Goal: Information Seeking & Learning: Learn about a topic

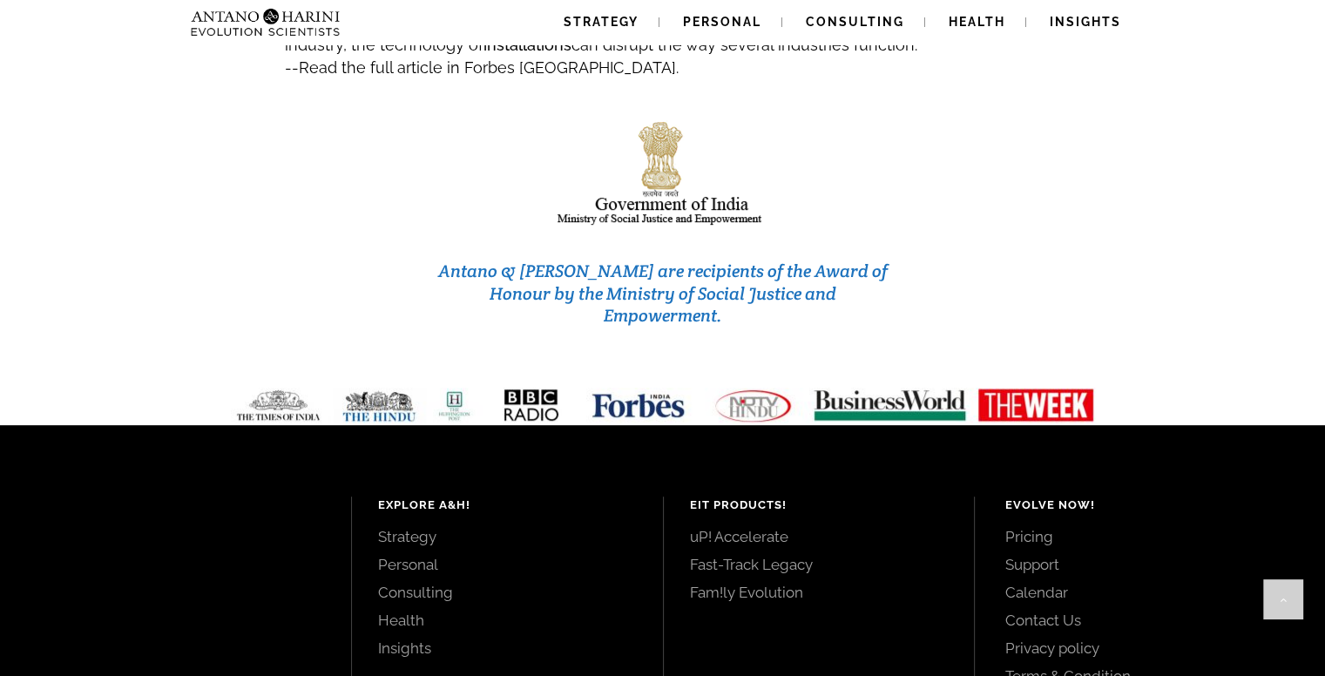
scroll to position [7428, 0]
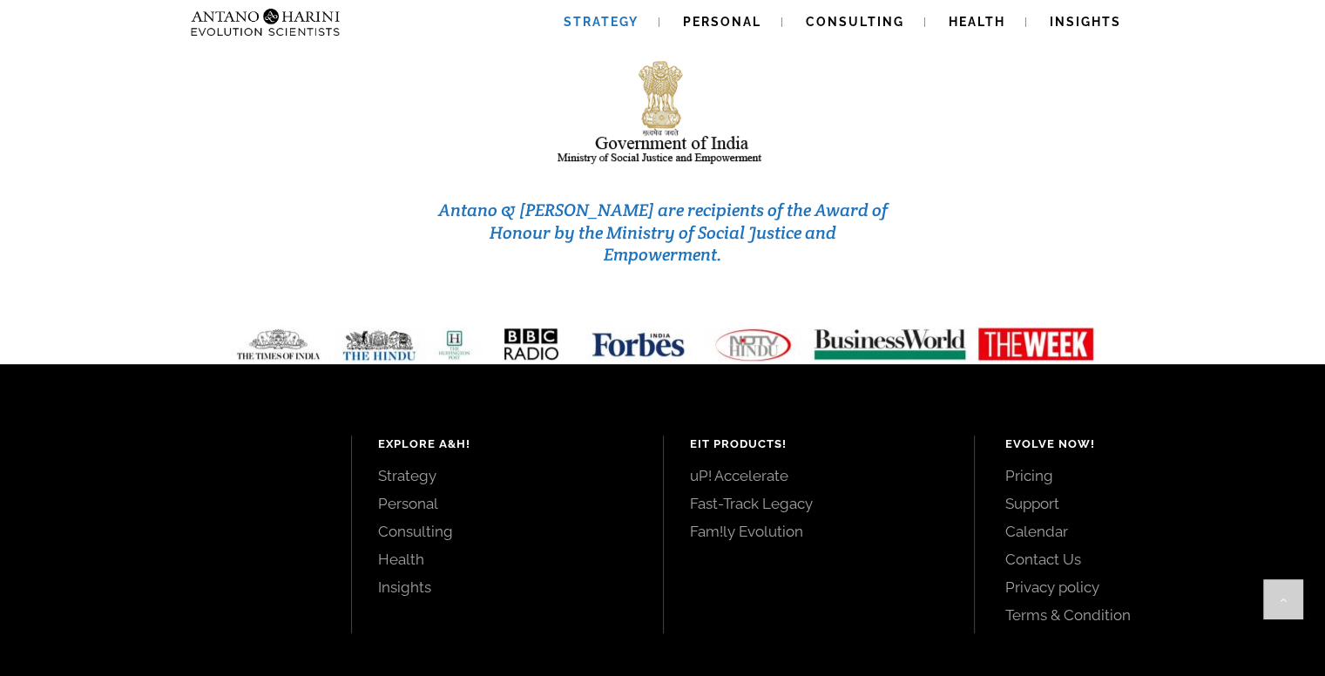
click at [620, 25] on span "Strategy" at bounding box center [600, 22] width 75 height 14
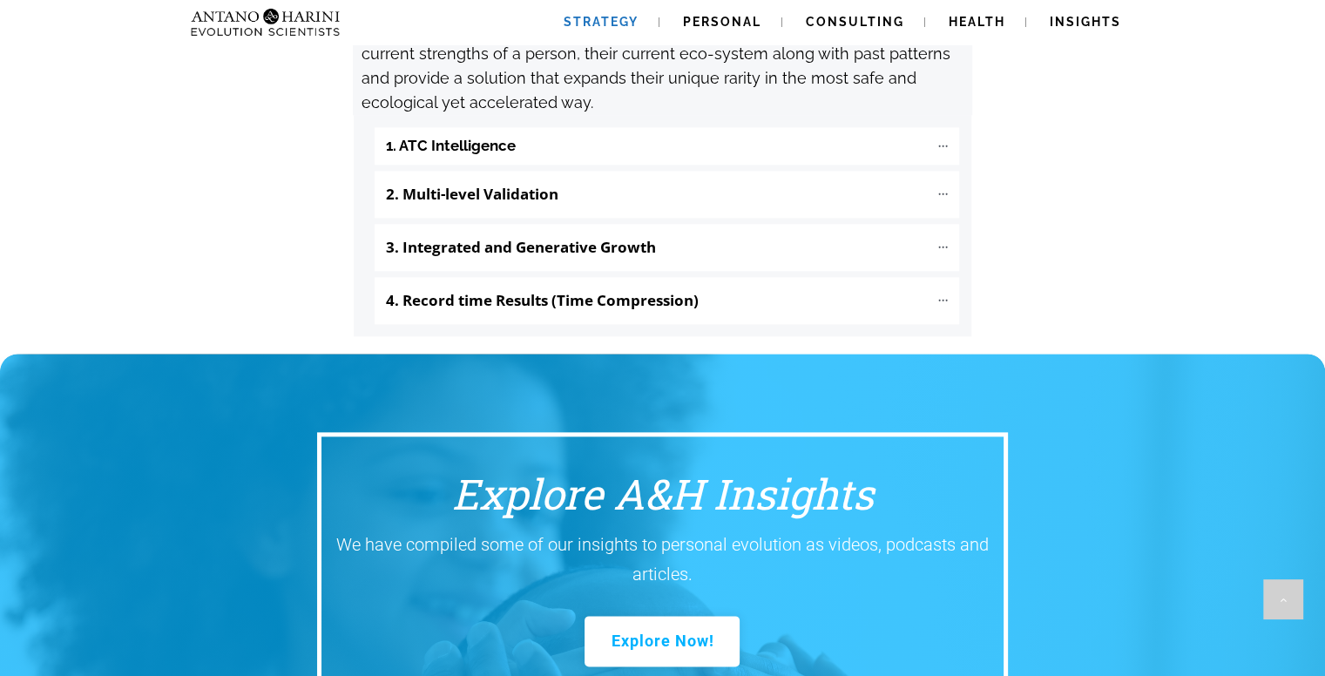
scroll to position [1998, 0]
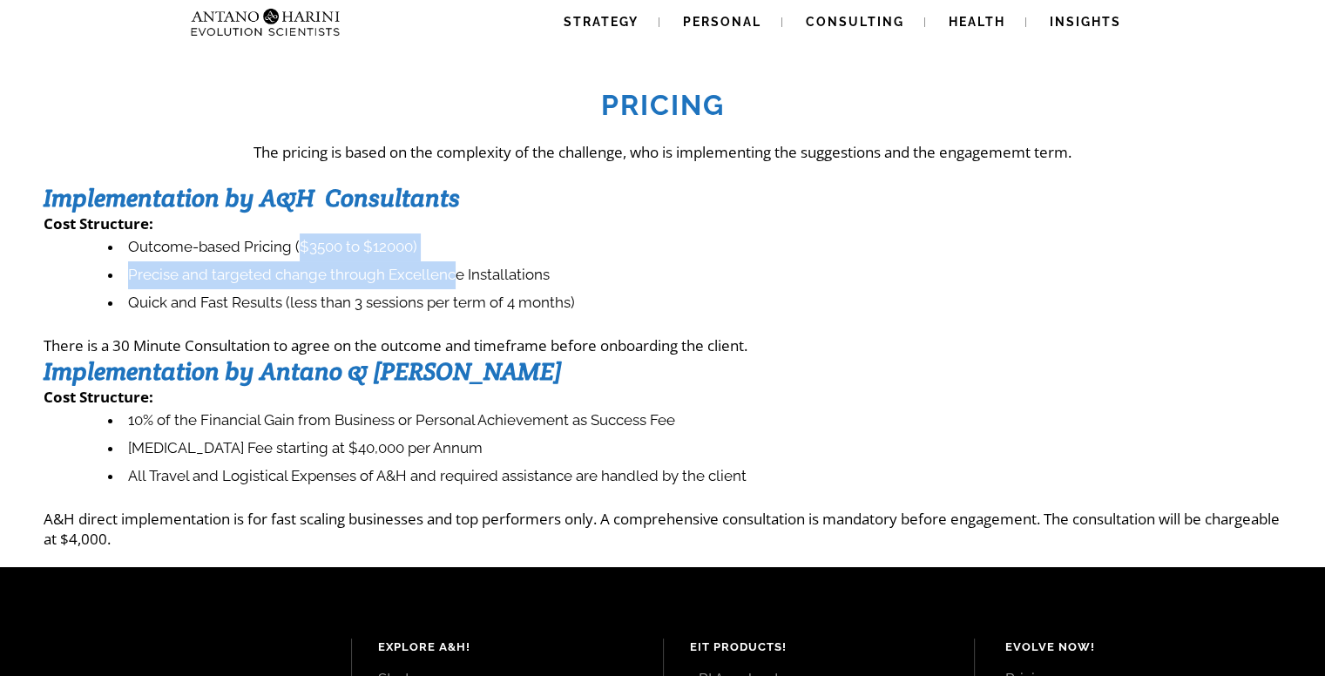
drag, startPoint x: 301, startPoint y: 250, endPoint x: 449, endPoint y: 272, distance: 149.6
click at [449, 272] on ul "Outcome-based Pricing ($3500 to $12000) Precise and targeted change through Exc…" at bounding box center [671, 275] width 1220 height 84
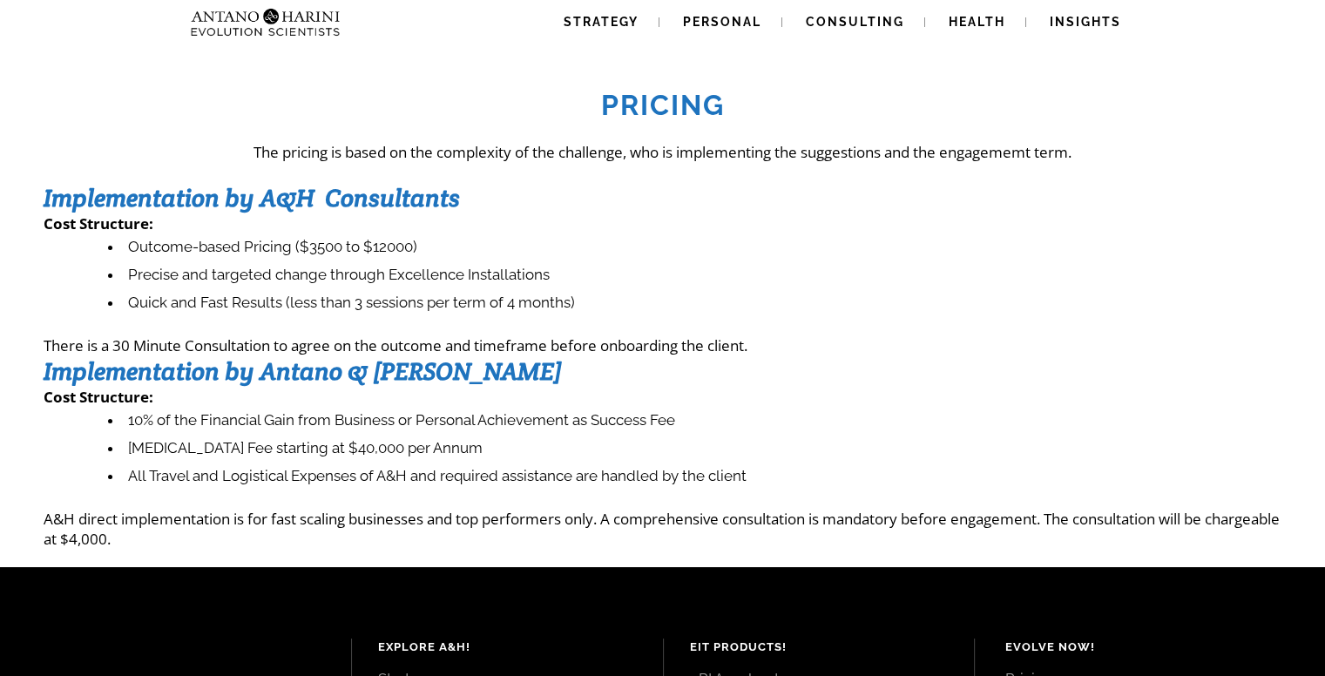
click at [610, 299] on li "Quick and Fast Results (less than 3 sessions per term of 4 months)" at bounding box center [694, 303] width 1173 height 28
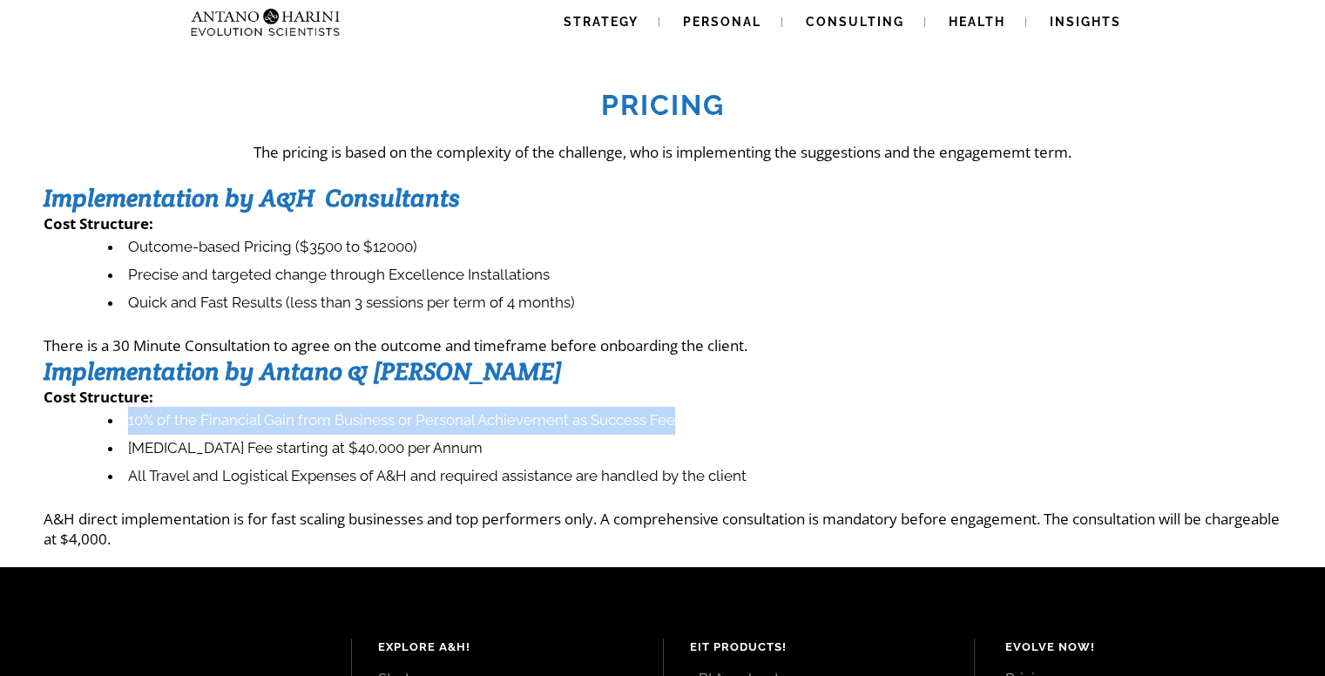
drag, startPoint x: 127, startPoint y: 420, endPoint x: 704, endPoint y: 424, distance: 576.5
click at [704, 424] on li "10% of the Financial Gain from Business or Personal Achievement as Success Fee" at bounding box center [694, 421] width 1173 height 28
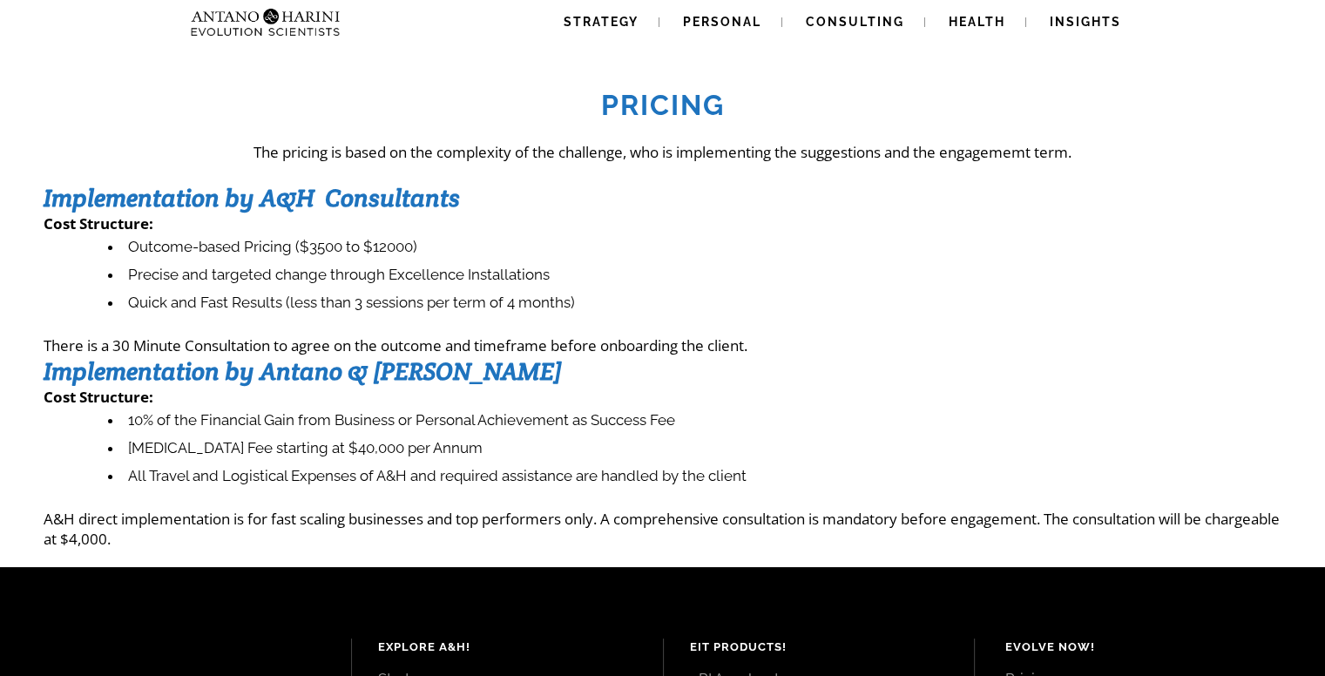
click at [408, 481] on li "All Travel and Logistical Expenses of A&H and required assistance are handled b…" at bounding box center [694, 476] width 1173 height 28
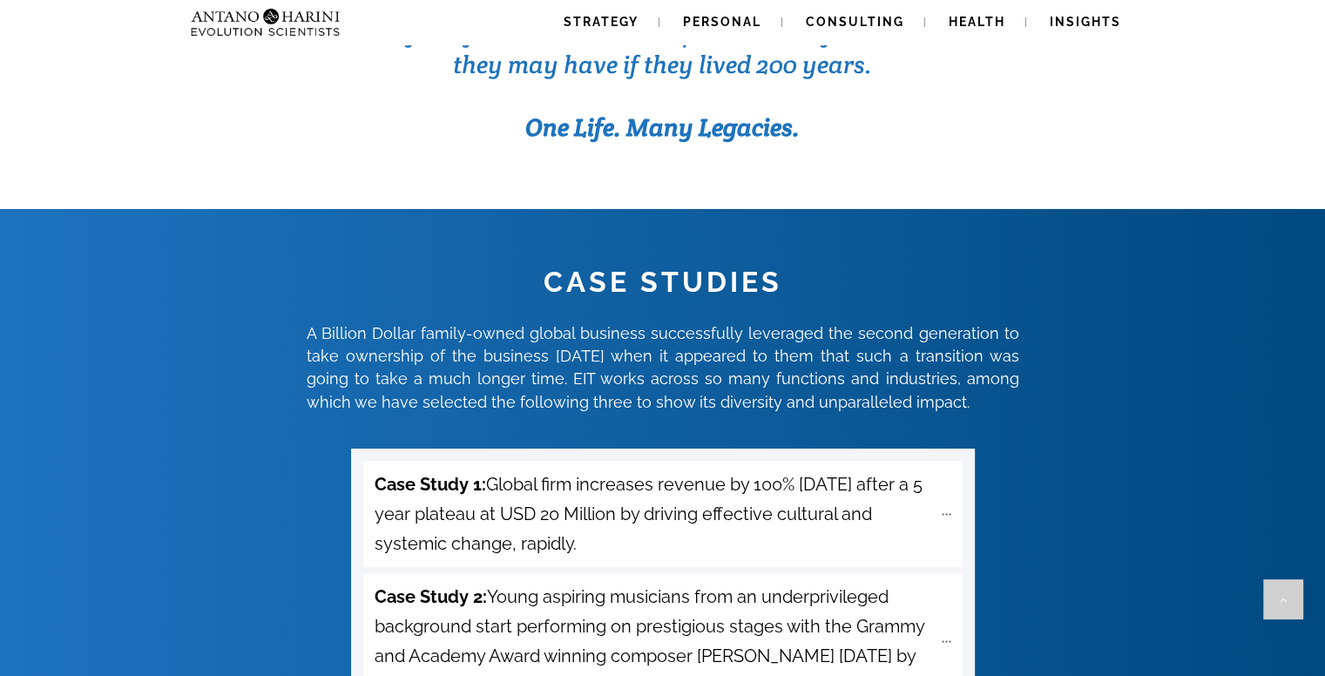
scroll to position [5902, 0]
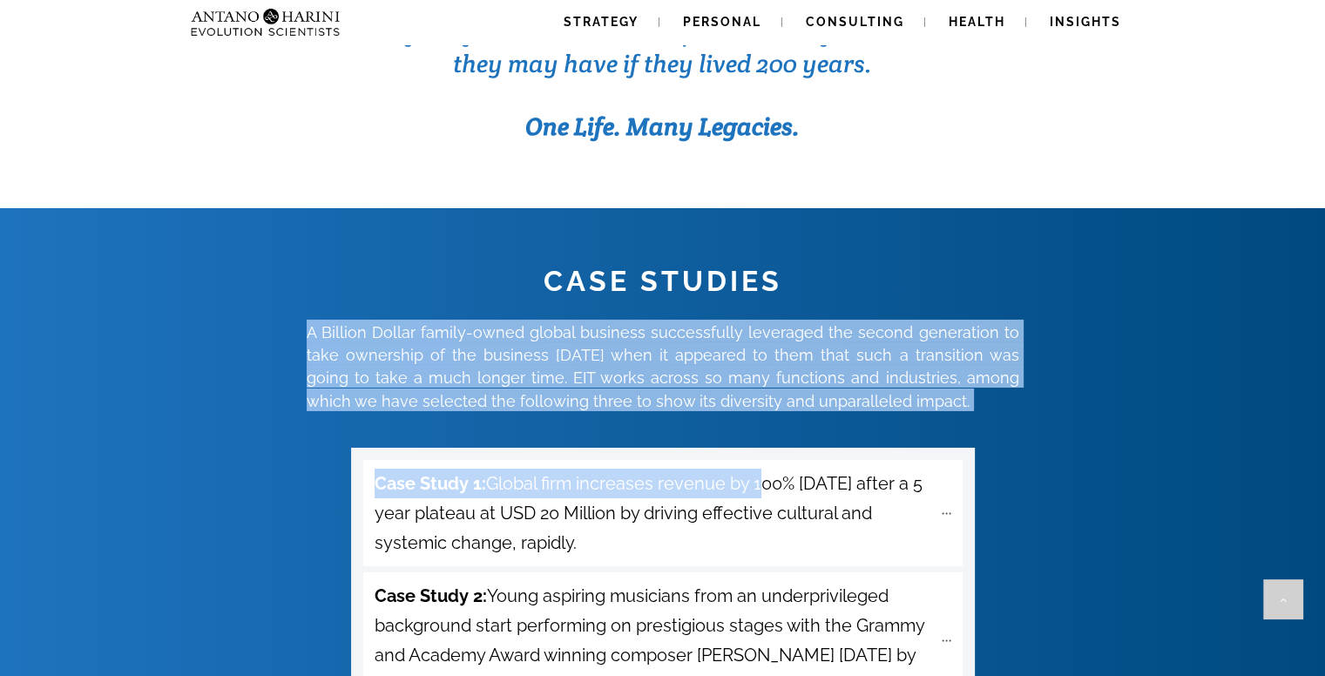
drag, startPoint x: 289, startPoint y: 244, endPoint x: 868, endPoint y: 367, distance: 592.0
click at [804, 354] on div "CASE STUDIES A Billion Dollar family-owned global business successfully leverag…" at bounding box center [662, 576] width 1323 height 631
click at [1034, 365] on div "CASE STUDIES A Billion Dollar family-owned global business successfully leverag…" at bounding box center [662, 576] width 1323 height 631
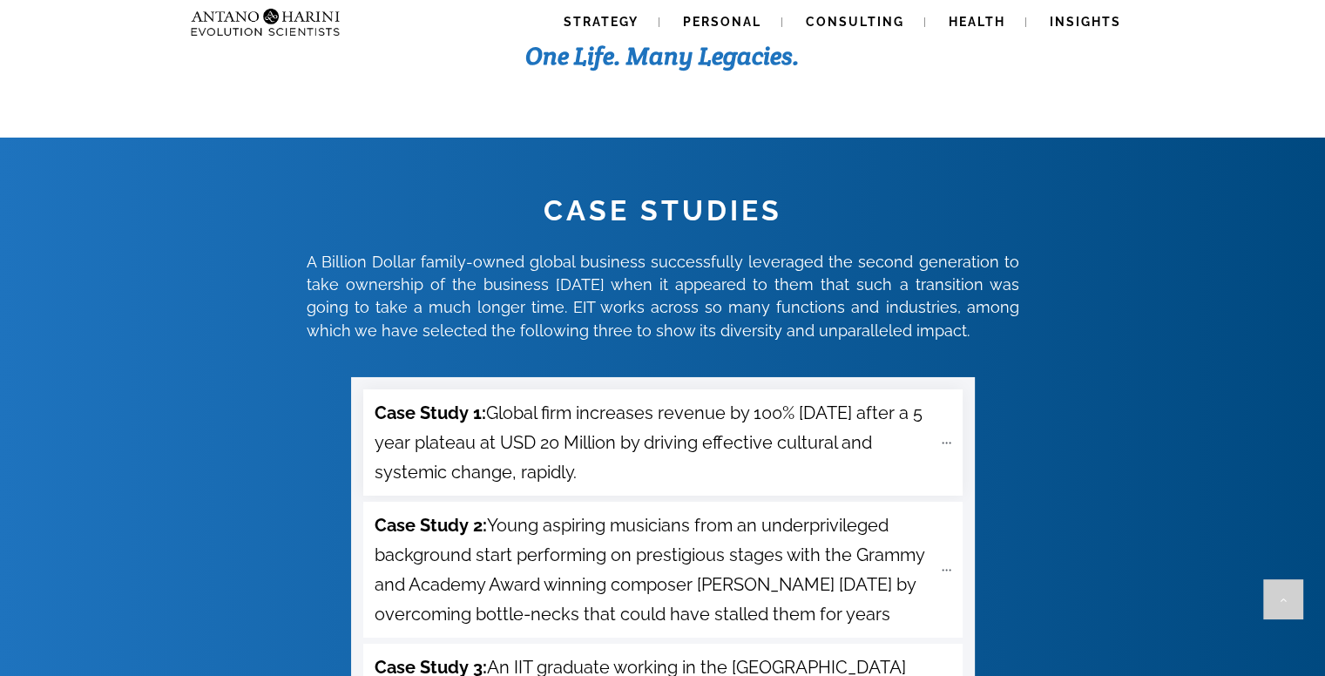
scroll to position [5973, 0]
click at [766, 509] on span "Case Study 2: Young aspiring musicians from an underprivileged background start…" at bounding box center [652, 568] width 557 height 118
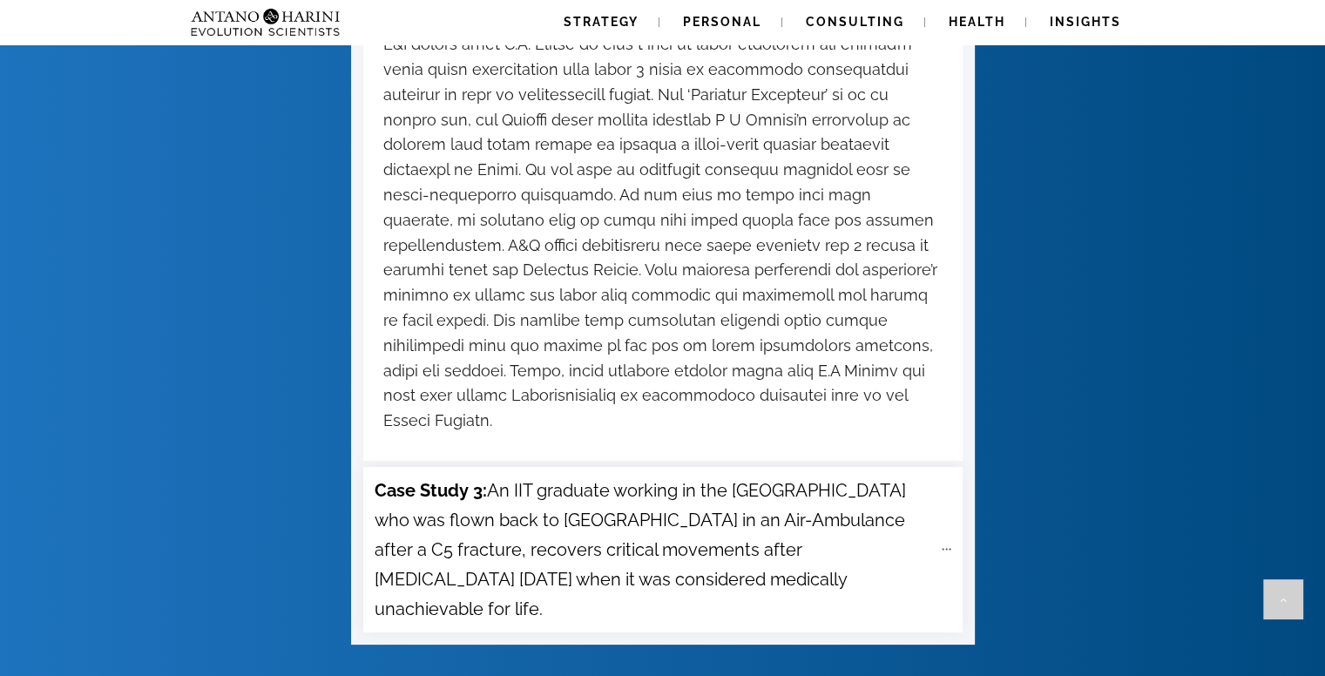
scroll to position [6604, 0]
click at [732, 475] on span "Case Study 3: An IIT graduate working in the US who was flown back to India in …" at bounding box center [652, 549] width 557 height 148
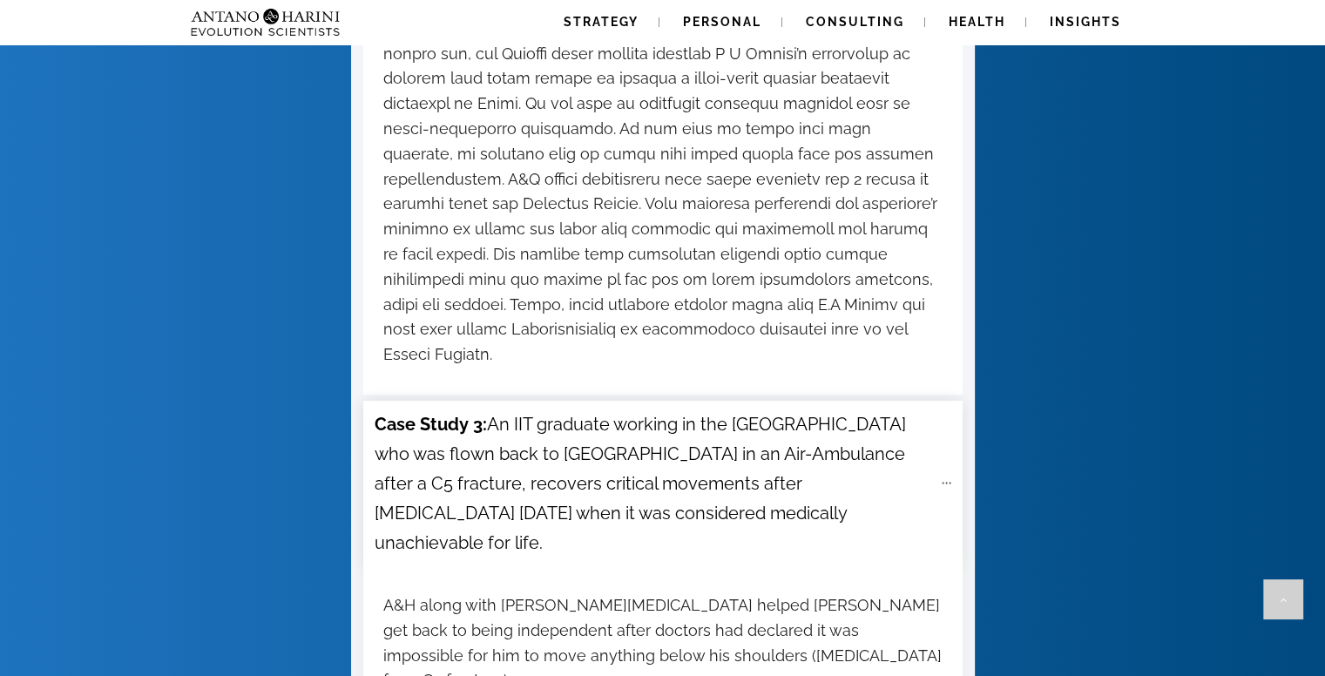
scroll to position [6671, 0]
